Goal: Check status: Check status

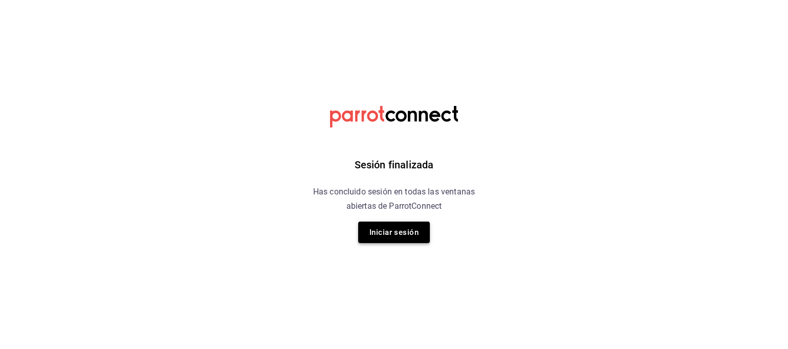
click at [405, 230] on button "Iniciar sesión" at bounding box center [394, 232] width 72 height 21
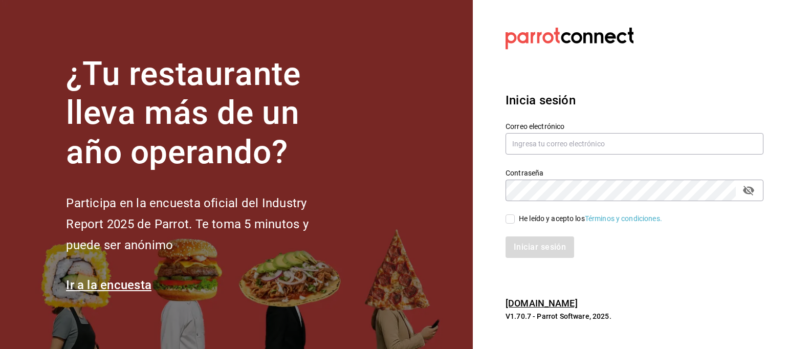
click at [512, 220] on input "He leído y acepto los Términos y condiciones." at bounding box center [510, 218] width 9 height 9
checkbox input "true"
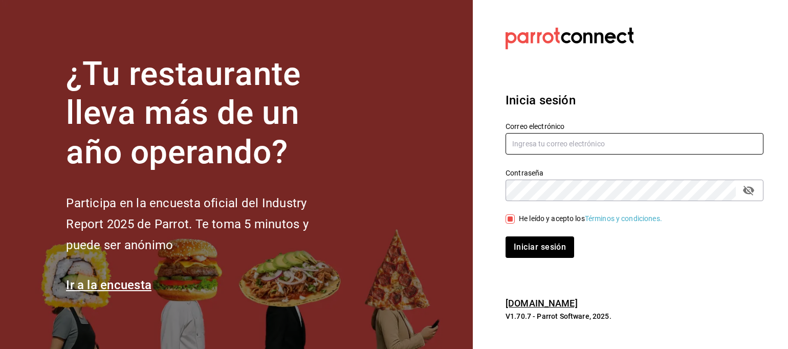
click at [555, 150] on input "text" at bounding box center [635, 143] width 258 height 21
type input "[EMAIL_ADDRESS][DOMAIN_NAME]"
click at [554, 248] on button "Iniciar sesión" at bounding box center [541, 246] width 70 height 21
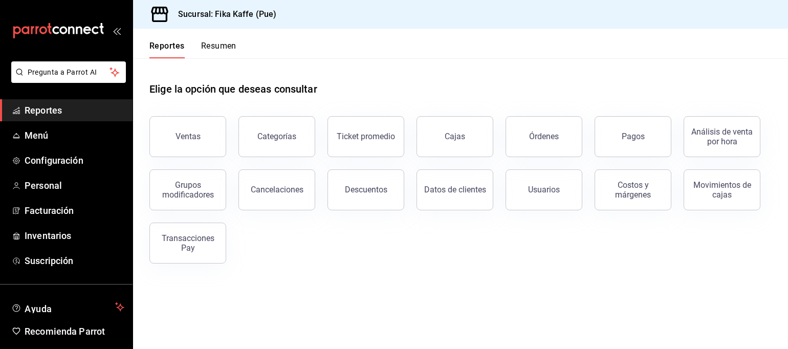
click at [235, 45] on button "Resumen" at bounding box center [218, 49] width 35 height 17
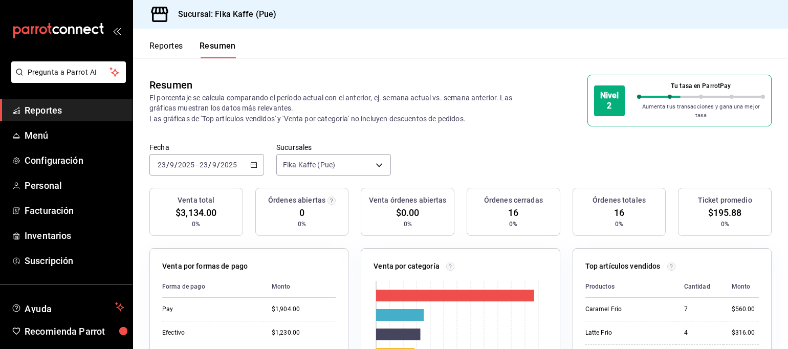
click at [253, 161] on icon "button" at bounding box center [253, 164] width 7 height 7
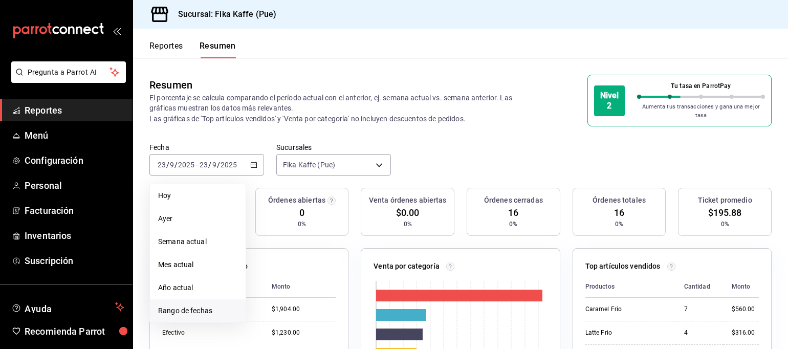
click at [204, 306] on span "Rango de fechas" at bounding box center [197, 311] width 79 height 11
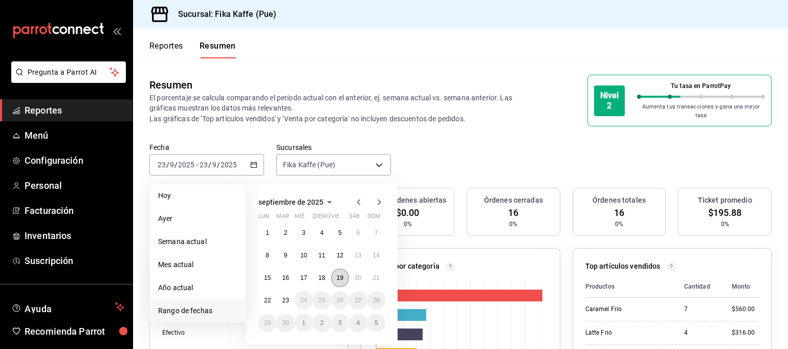
click at [342, 278] on button "19" at bounding box center [340, 278] width 18 height 18
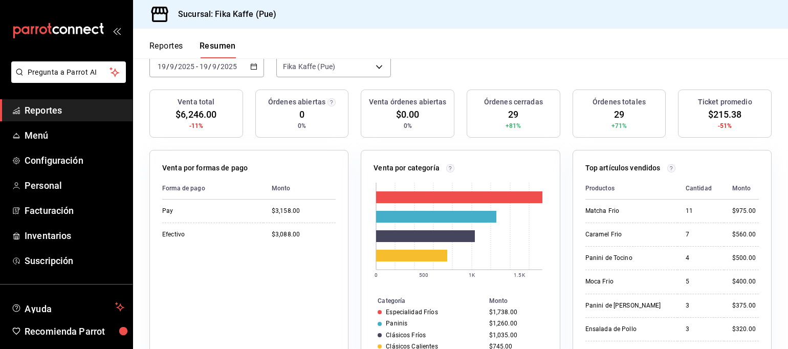
scroll to position [51, 0]
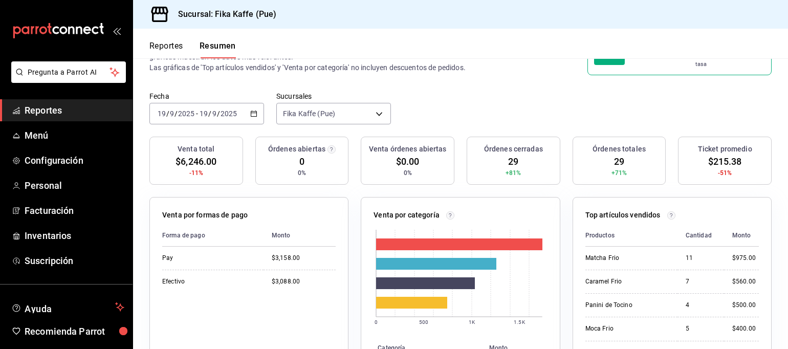
click at [252, 110] on icon "button" at bounding box center [253, 113] width 7 height 7
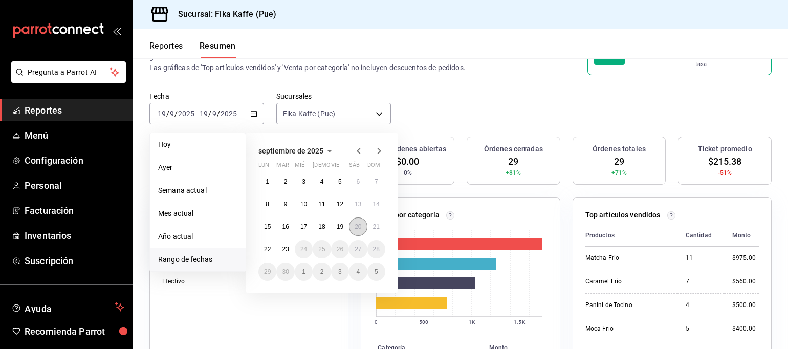
click at [360, 223] on abbr "20" at bounding box center [358, 226] width 7 height 7
click at [359, 224] on abbr "20" at bounding box center [358, 226] width 7 height 7
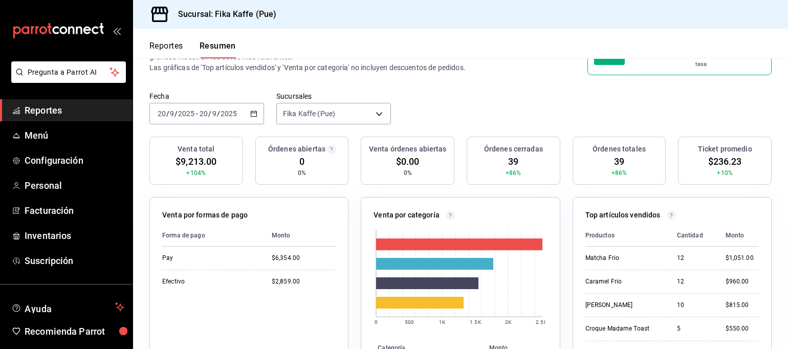
click at [361, 224] on div "Venta por categoría 0 500 1K 1.5K 2K 2.5K Categoría Monto Especialidad Fríos $2…" at bounding box center [460, 304] width 199 height 215
